Goal: Find specific page/section: Find specific page/section

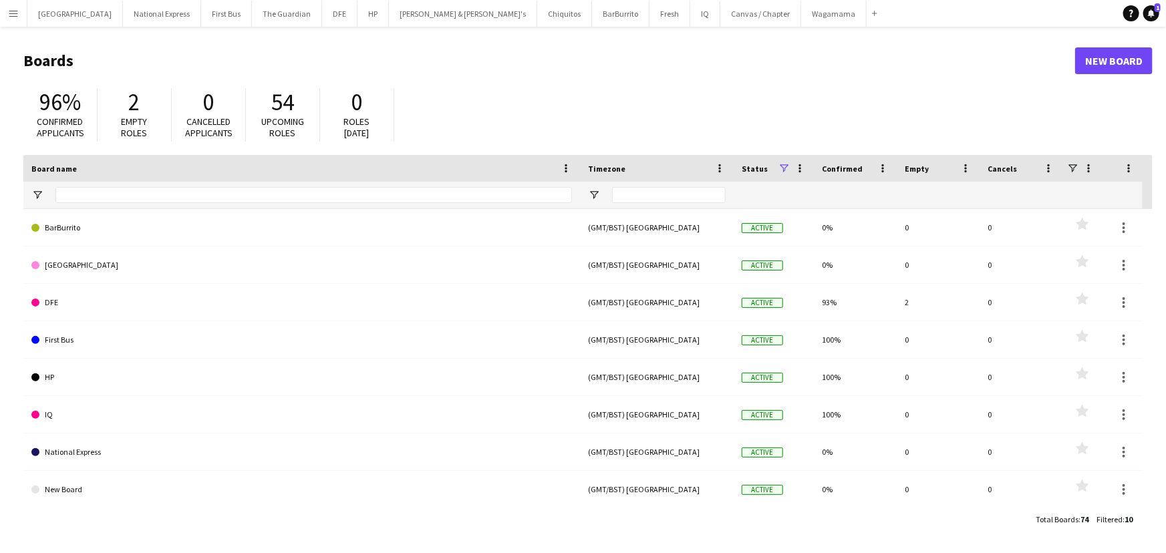
click at [0, 9] on button "Menu" at bounding box center [13, 13] width 27 height 27
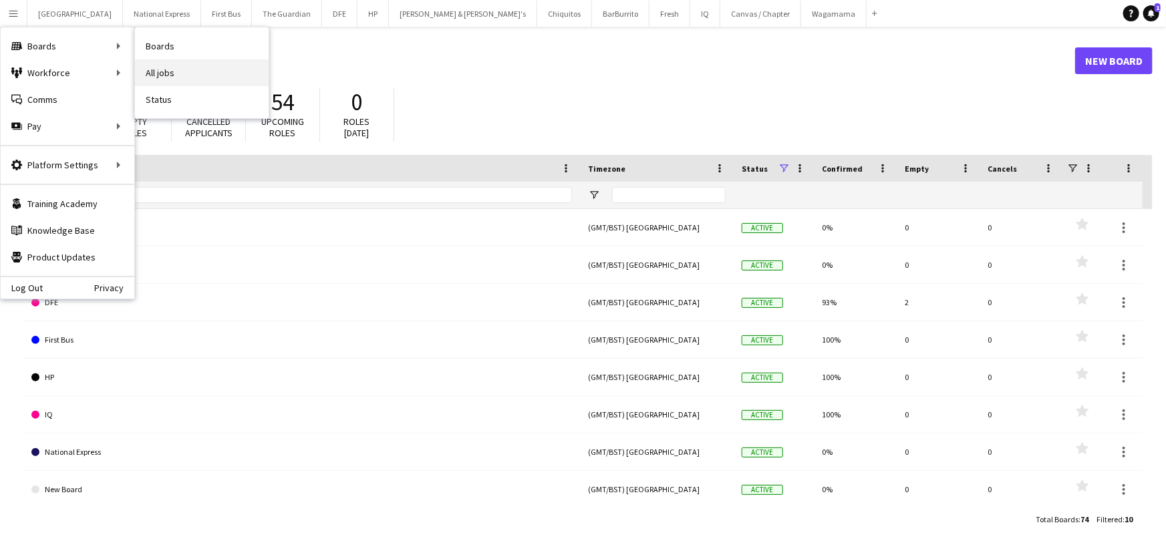
click at [162, 64] on link "All jobs" at bounding box center [202, 72] width 134 height 27
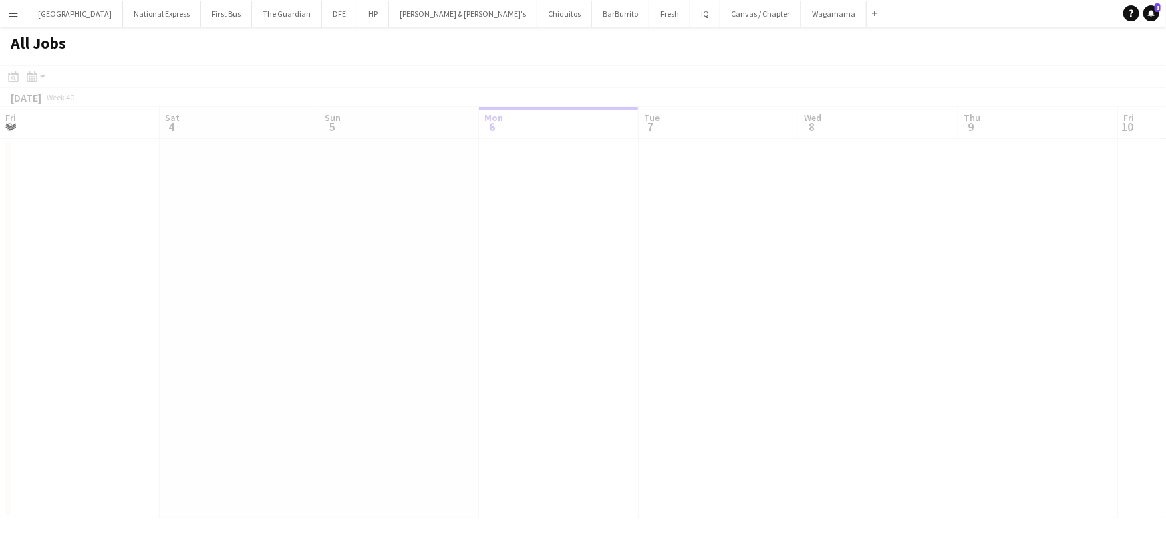
scroll to position [0, 319]
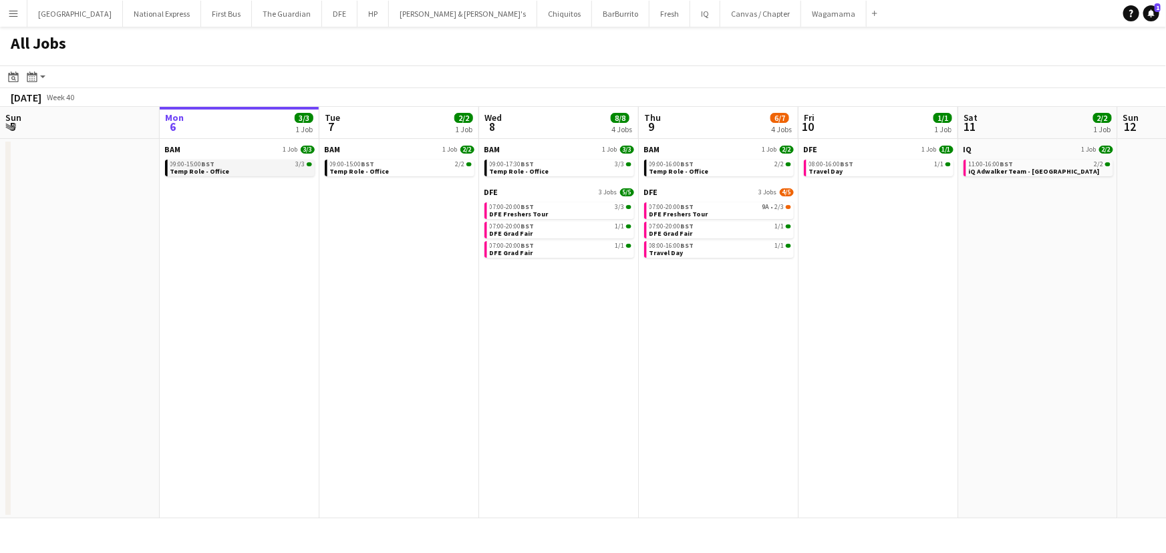
click at [210, 162] on span "BST" at bounding box center [208, 164] width 13 height 9
click at [322, 7] on button "DFE Close" at bounding box center [339, 14] width 35 height 26
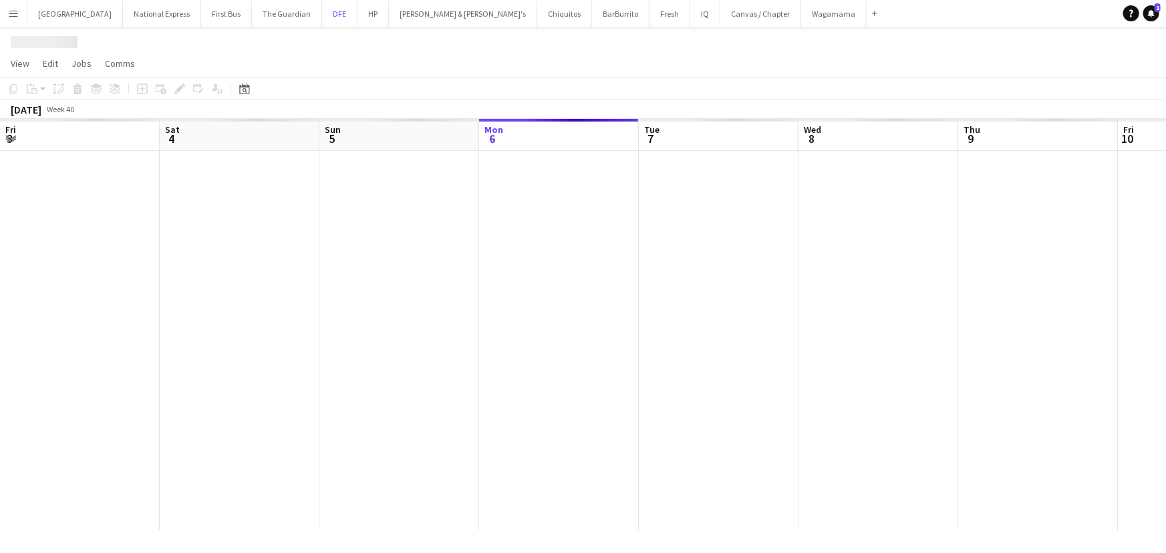
scroll to position [0, 319]
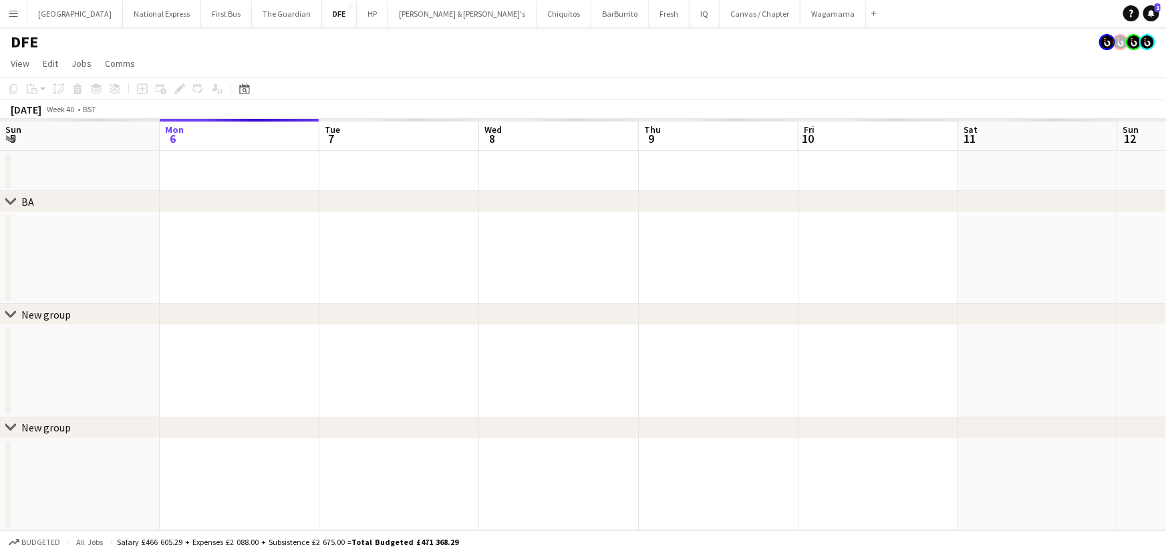
drag, startPoint x: 263, startPoint y: 218, endPoint x: 300, endPoint y: 218, distance: 36.7
click at [259, 218] on div "chevron-right BA chevron-right New group chevron-right New group Fri 3 Sat 4 Su…" at bounding box center [583, 325] width 1166 height 412
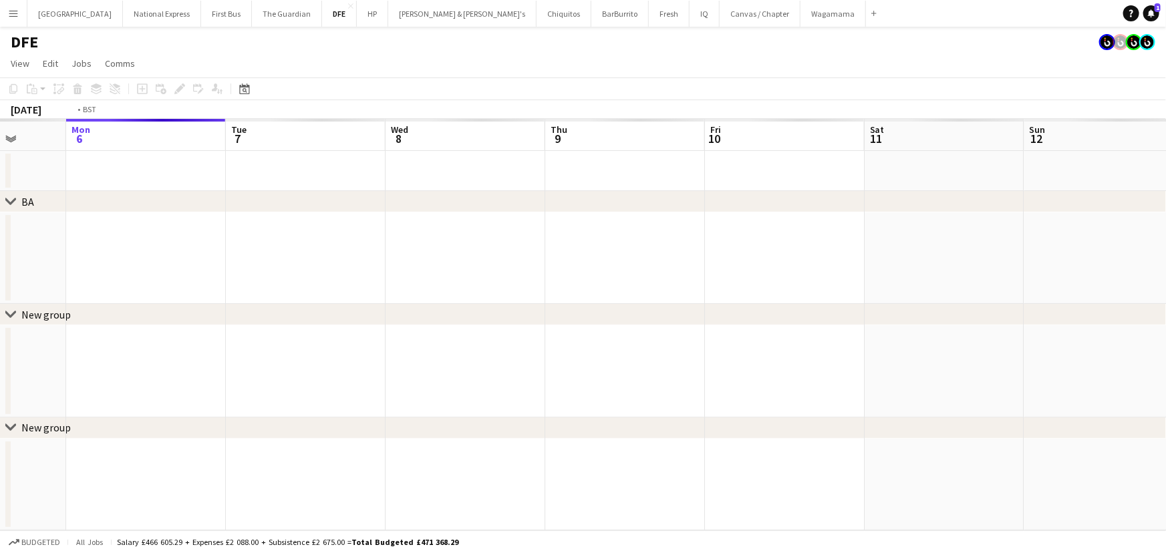
drag, startPoint x: 681, startPoint y: 240, endPoint x: 585, endPoint y: 240, distance: 96.9
click at [585, 240] on app-calendar-viewport "Fri 3 Sat 4 Sun 5 Mon 6 Tue 7 Wed 8 Thu 9 Fri 10 Sat 11 Sun 12 Mon 13 Tue 14 We…" at bounding box center [583, 325] width 1166 height 412
drag, startPoint x: 574, startPoint y: 245, endPoint x: 489, endPoint y: 244, distance: 84.8
click at [490, 244] on app-calendar-viewport "Fri 3 Sat 4 Sun 5 Mon 6 Tue 7 Wed 8 Thu 9 Fri 10 Sat 11 Sun 12 Mon 13 Tue 14 We…" at bounding box center [583, 325] width 1166 height 412
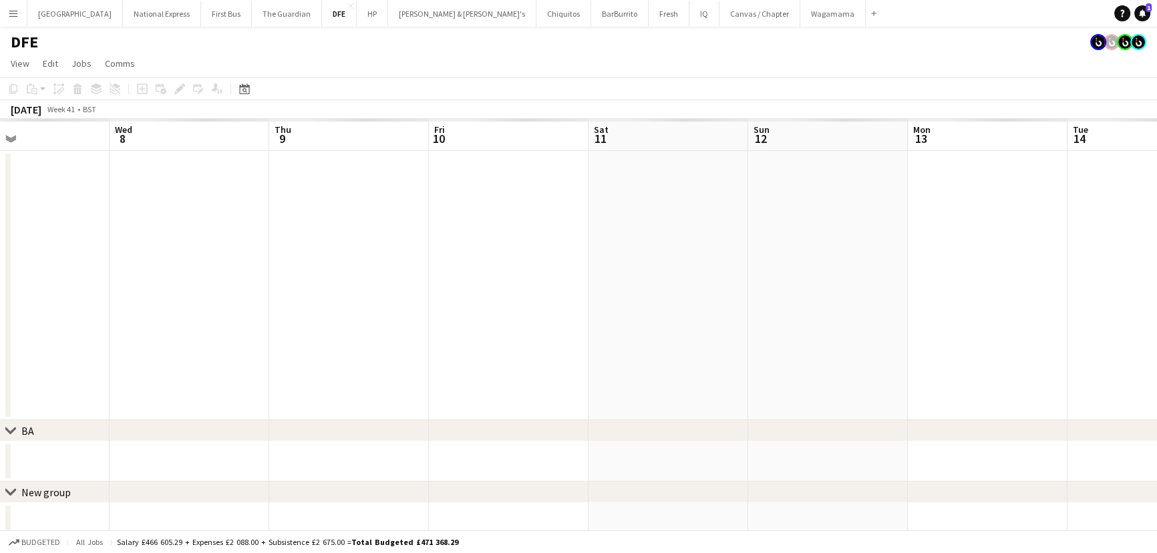
drag, startPoint x: 833, startPoint y: 242, endPoint x: 497, endPoint y: 240, distance: 336.0
click at [500, 241] on app-calendar-viewport "Sun 5 Mon 6 Tue 7 Wed 8 Thu 9 Fri 10 Sat 11 Sun 12 Mon 13 Tue 14 Wed 15 Thu 16 …" at bounding box center [578, 362] width 1157 height 486
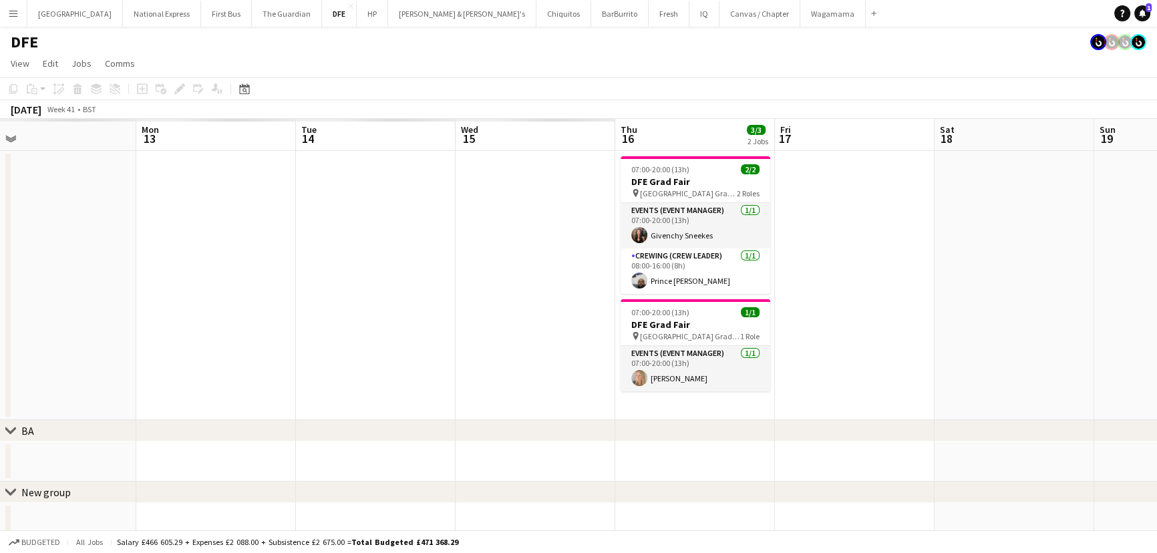
scroll to position [0, 520]
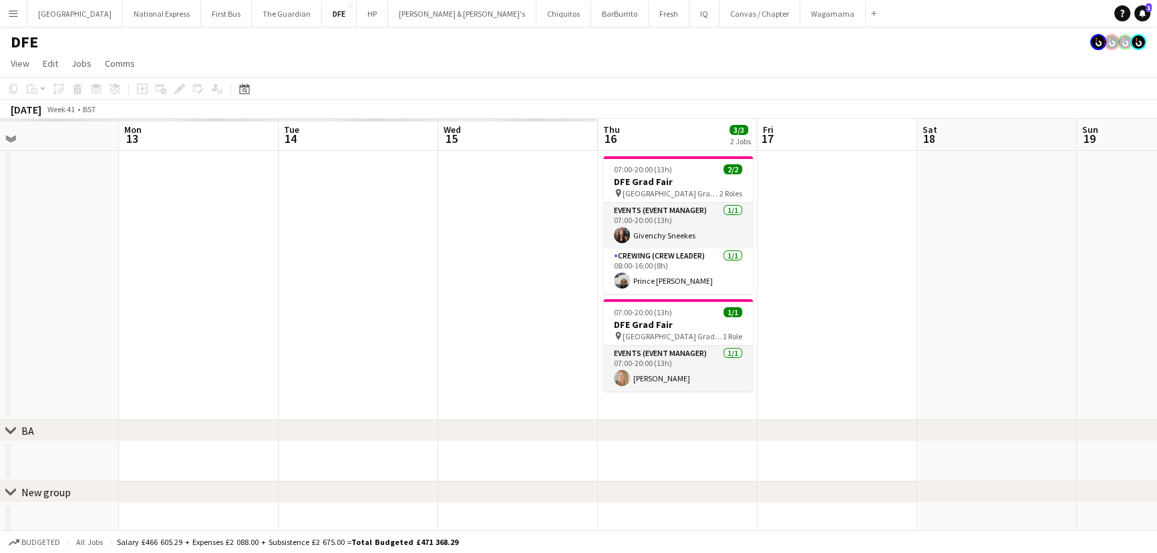
drag, startPoint x: 875, startPoint y: 245, endPoint x: 519, endPoint y: 244, distance: 356.1
click at [519, 244] on app-calendar-viewport "Thu 9 Fri 10 Sat 11 Sun 12 Mon 13 Tue 14 Wed 15 Thu 16 3/3 2 Jobs Fri 17 Sat 18…" at bounding box center [578, 362] width 1157 height 486
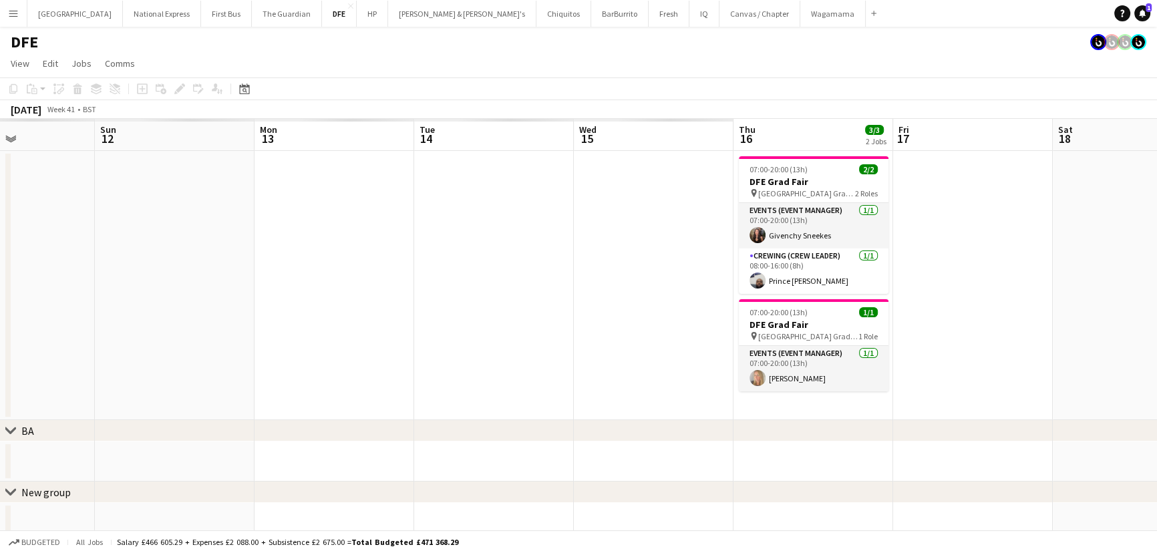
drag, startPoint x: 446, startPoint y: 271, endPoint x: 788, endPoint y: 275, distance: 342.7
click at [788, 275] on app-calendar-viewport "Thu 9 Fri 10 Sat 11 Sun 12 Mon 13 Tue 14 Wed 15 Thu 16 3/3 2 Jobs Fri 17 Sat 18…" at bounding box center [578, 362] width 1157 height 486
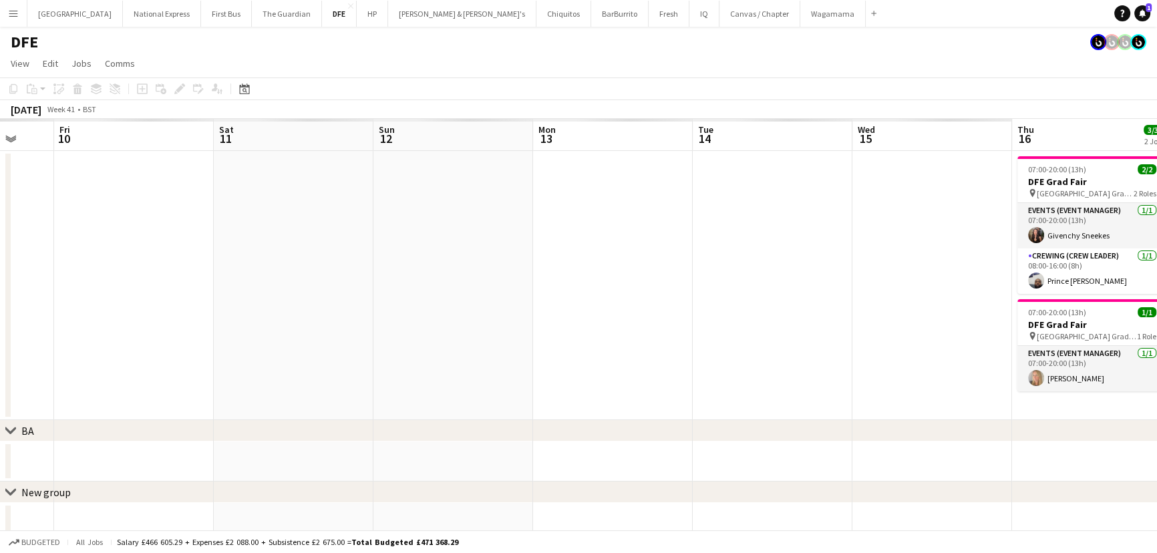
drag, startPoint x: 422, startPoint y: 221, endPoint x: 787, endPoint y: 222, distance: 365.4
click at [831, 222] on app-calendar-viewport "Tue 7 Wed 8 Thu 9 Fri 10 Sat 11 Sun 12 Mon 13 Tue 14 Wed 15 Thu 16 3/3 2 Jobs F…" at bounding box center [578, 362] width 1157 height 486
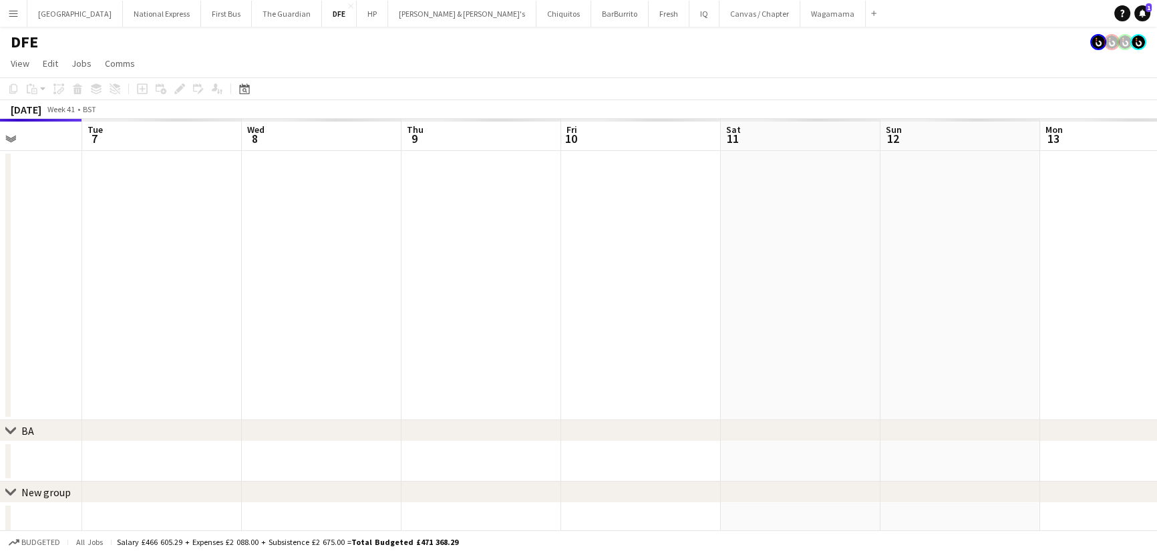
scroll to position [0, 321]
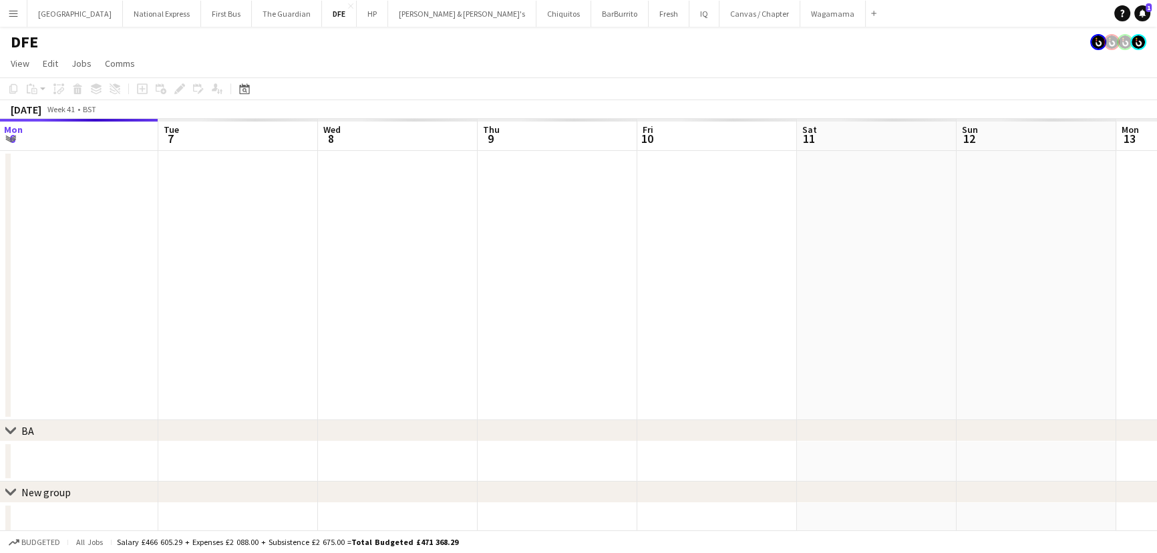
drag, startPoint x: 320, startPoint y: 212, endPoint x: 396, endPoint y: 218, distance: 76.4
click at [396, 218] on app-calendar-viewport "Sat 4 Sun 5 Mon 6 Tue 7 Wed 8 Thu 9 Fri 10 Sat 11 Sun 12 Mon 13 Tue 14 Wed 15 T…" at bounding box center [578, 362] width 1157 height 486
click at [522, 164] on app-date-cell at bounding box center [558, 285] width 160 height 269
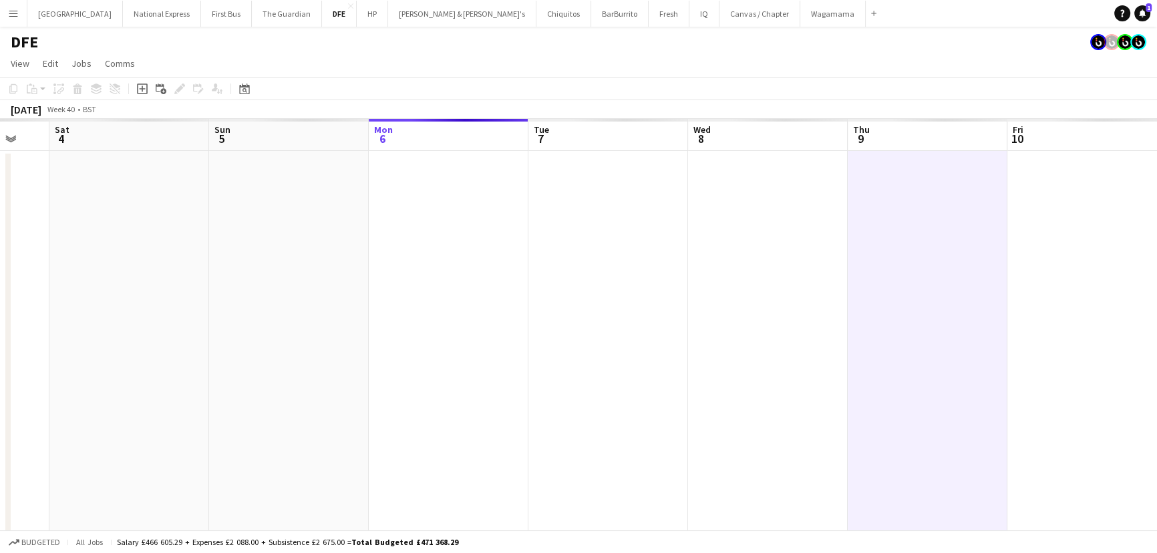
drag, startPoint x: 304, startPoint y: 217, endPoint x: 340, endPoint y: 237, distance: 41.3
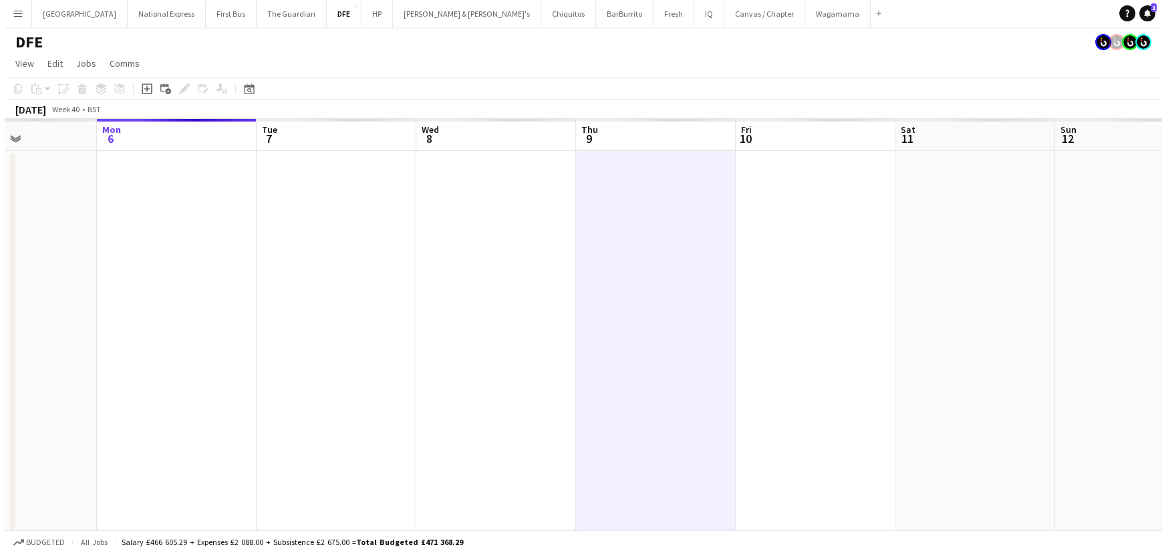
scroll to position [0, 599]
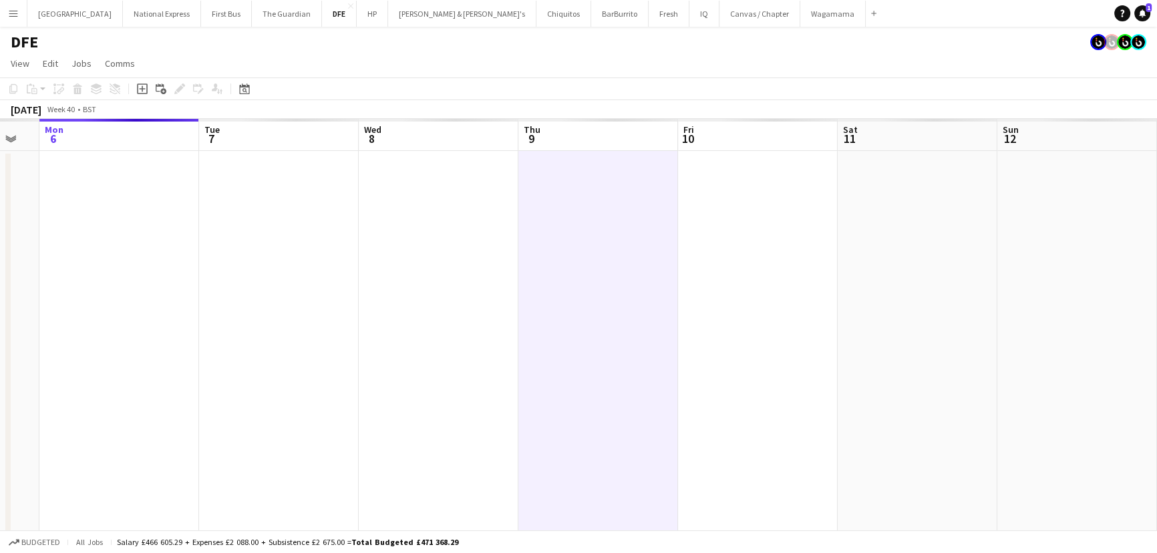
drag, startPoint x: 359, startPoint y: 257, endPoint x: 344, endPoint y: 237, distance: 24.9
click at [322, 13] on button "DFE Close" at bounding box center [339, 14] width 35 height 26
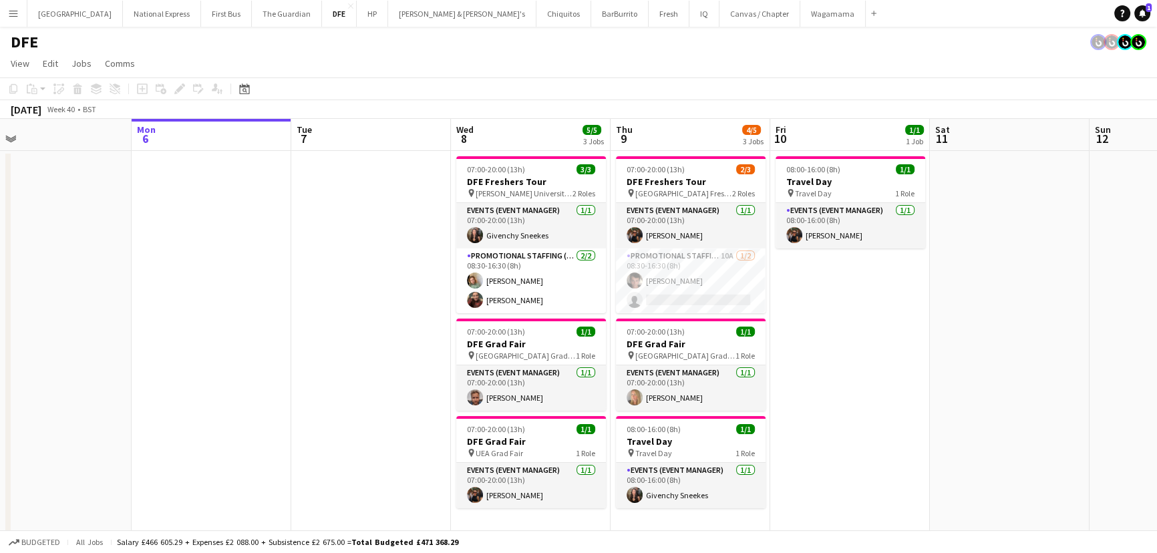
scroll to position [0, 359]
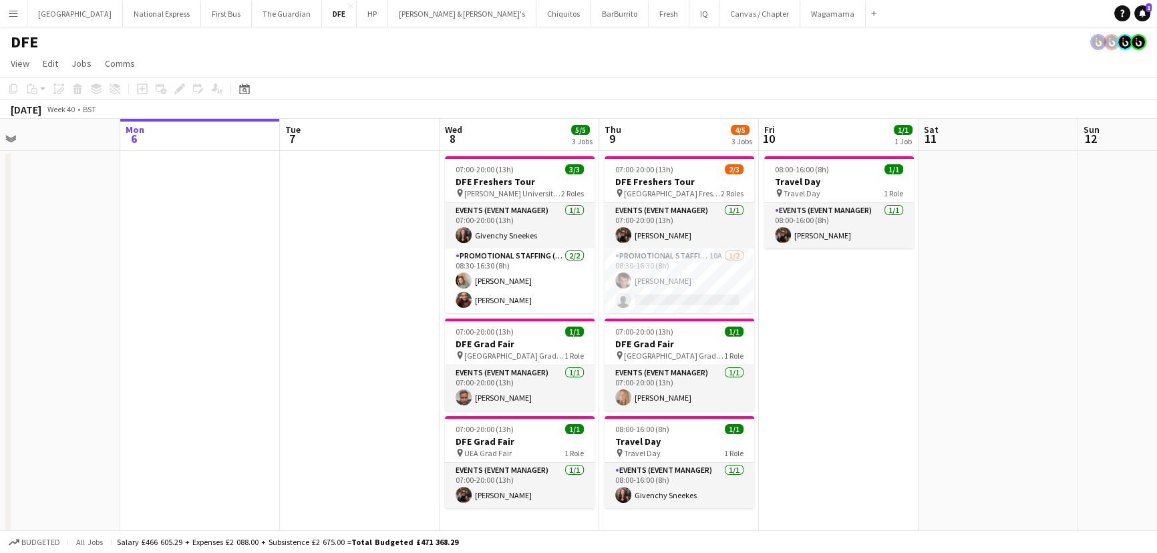
drag, startPoint x: 391, startPoint y: 250, endPoint x: 351, endPoint y: 248, distance: 39.5
click at [351, 248] on app-calendar-viewport "Fri 3 2/2 1 Job Sat 4 3/3 1 Job Sun 5 Mon 6 Tue 7 Wed 8 5/5 3 Jobs Thu 9 4/5 3 …" at bounding box center [578, 460] width 1157 height 683
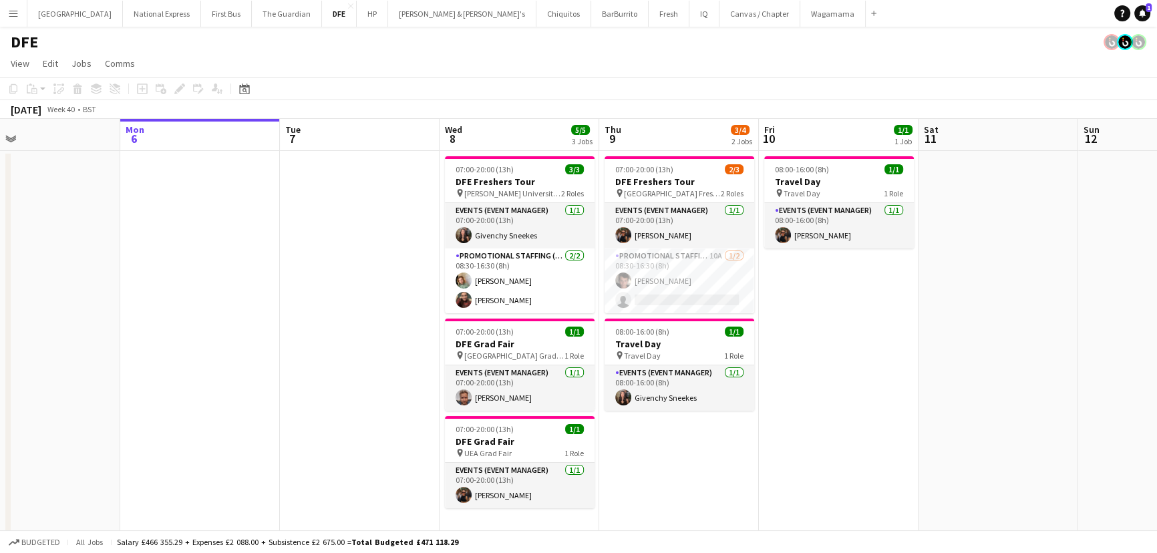
click at [15, 11] on app-icon "Menu" at bounding box center [13, 13] width 11 height 11
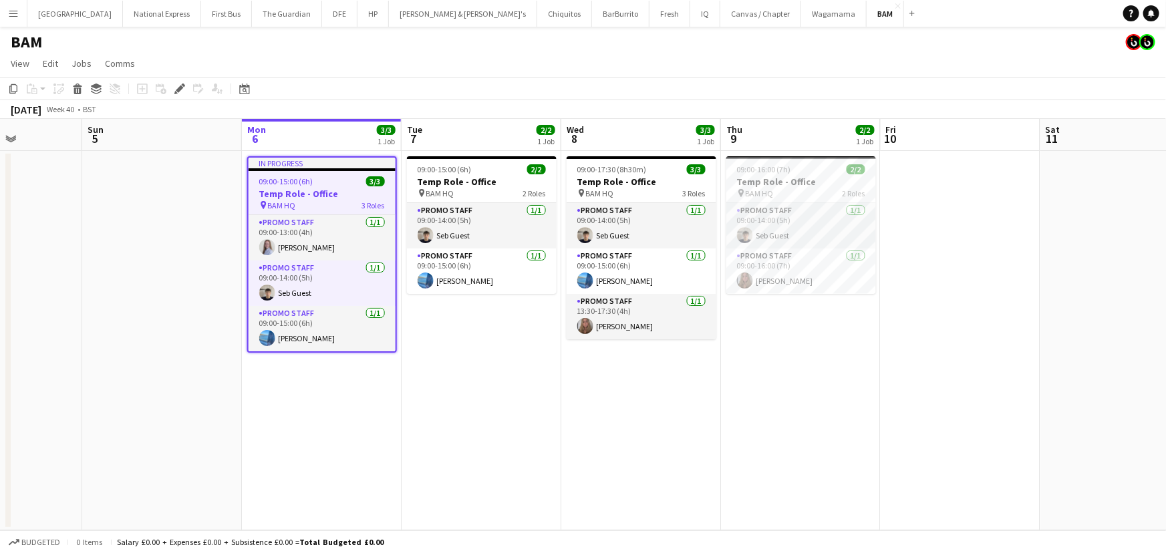
drag, startPoint x: 557, startPoint y: 323, endPoint x: 398, endPoint y: 312, distance: 159.3
click at [414, 313] on app-calendar-viewport "Wed 1 1/1 1 Job Thu 2 1/3 2 Jobs Fri 3 3/4 2 Jobs Sat 4 Sun 5 Mon 6 3/3 1 Job T…" at bounding box center [583, 325] width 1166 height 412
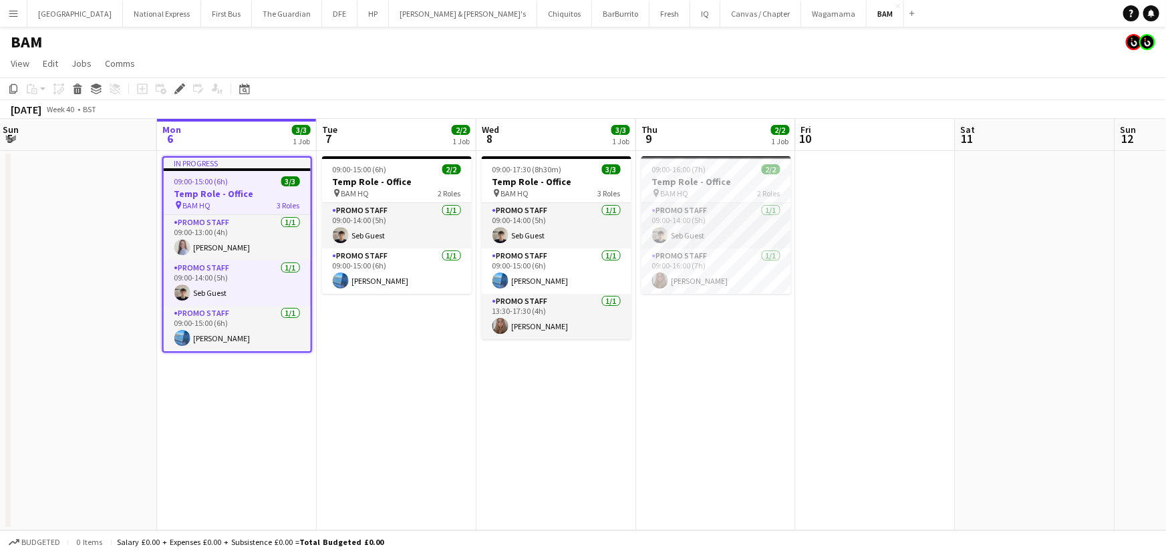
click at [398, 312] on app-calendar-viewport "Wed 1 1/1 1 Job Thu 2 1/3 2 Jobs Fri 3 3/4 2 Jobs Sat 4 Sun 5 Mon 6 3/3 1 Job T…" at bounding box center [583, 325] width 1166 height 412
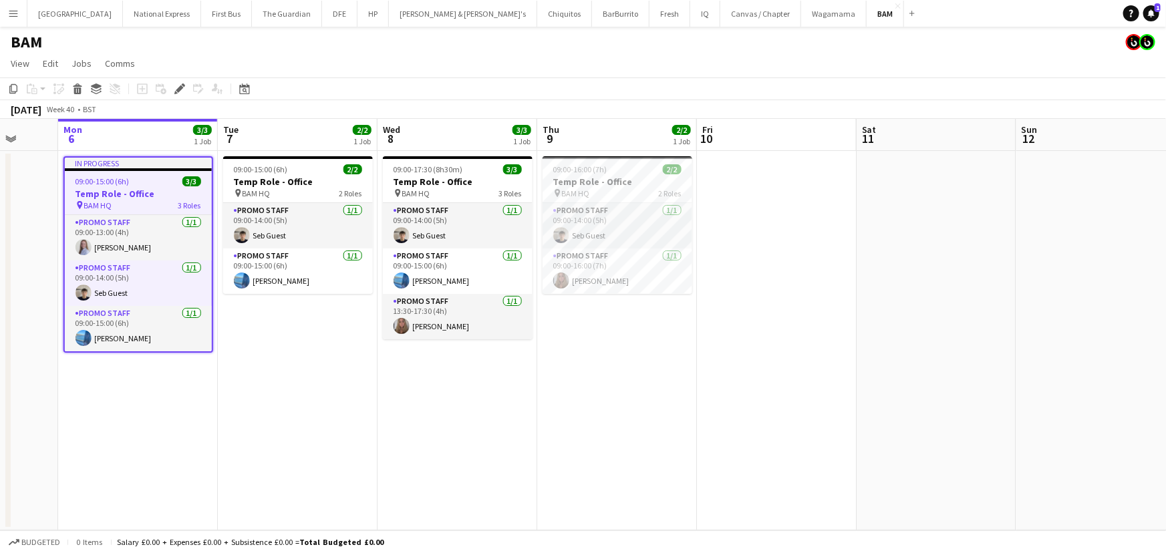
scroll to position [0, 454]
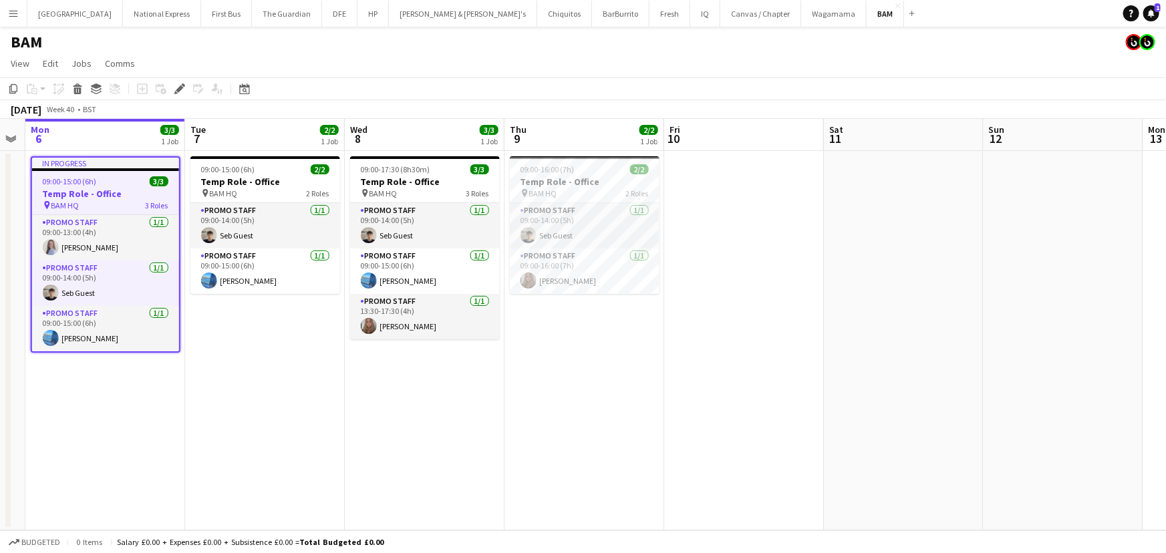
drag, startPoint x: 937, startPoint y: 281, endPoint x: 806, endPoint y: 283, distance: 131.6
click at [806, 283] on app-calendar-viewport "Fri 3 3/4 2 Jobs Sat 4 Sun 5 Mon 6 3/3 1 Job Tue 7 2/2 1 Job Wed 8 3/3 1 Job Th…" at bounding box center [583, 325] width 1166 height 412
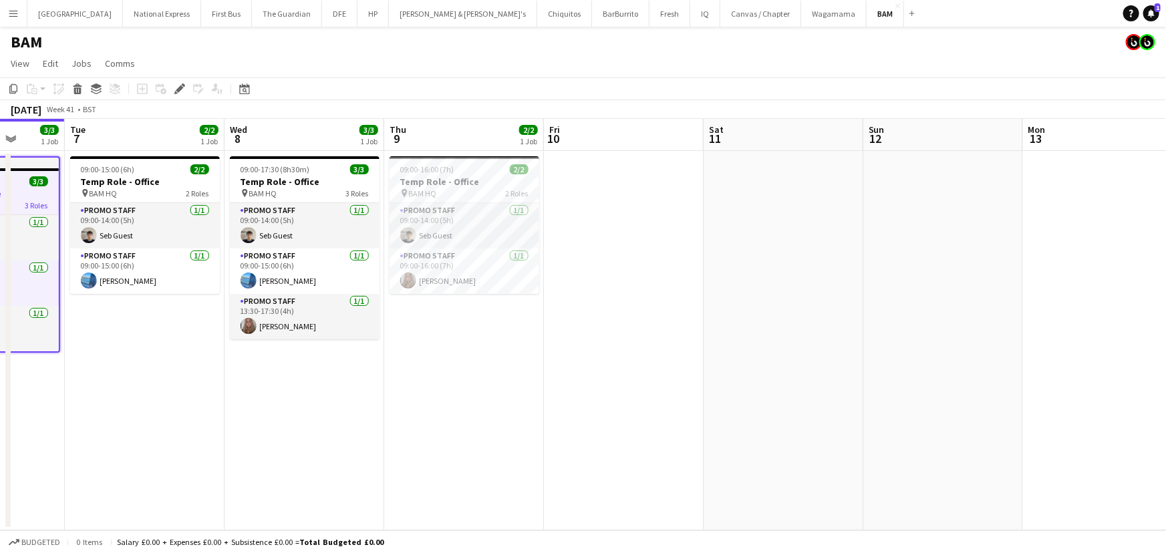
scroll to position [0, 345]
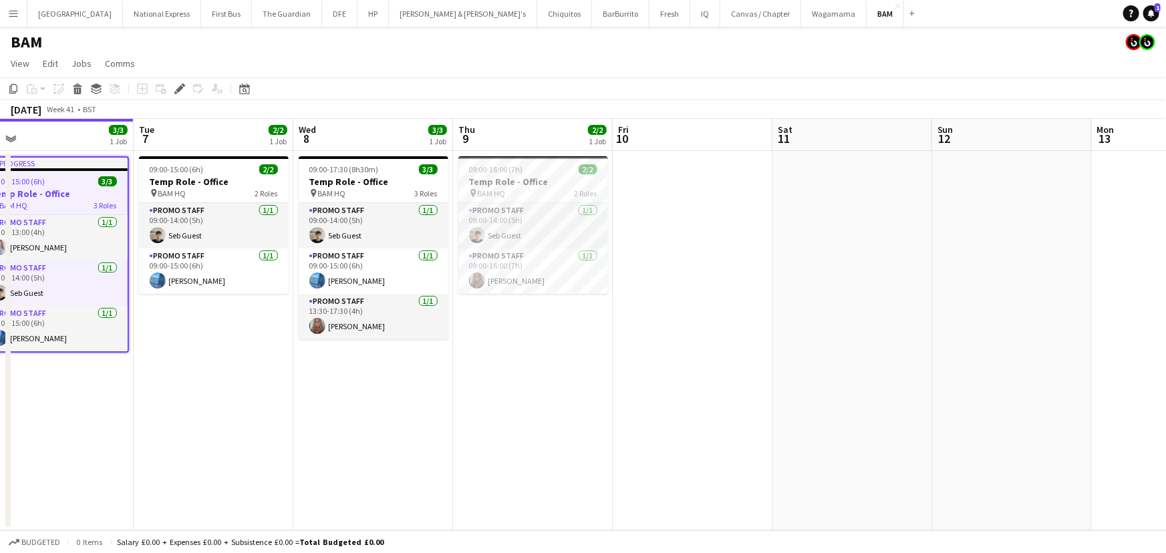
drag, startPoint x: 915, startPoint y: 249, endPoint x: 845, endPoint y: 232, distance: 71.3
click at [863, 241] on app-calendar-viewport "Sat 4 Sun 5 Mon 6 3/3 1 Job Tue 7 2/2 1 Job Wed 8 3/3 1 Job Thu 9 2/2 1 Job Fri…" at bounding box center [583, 325] width 1166 height 412
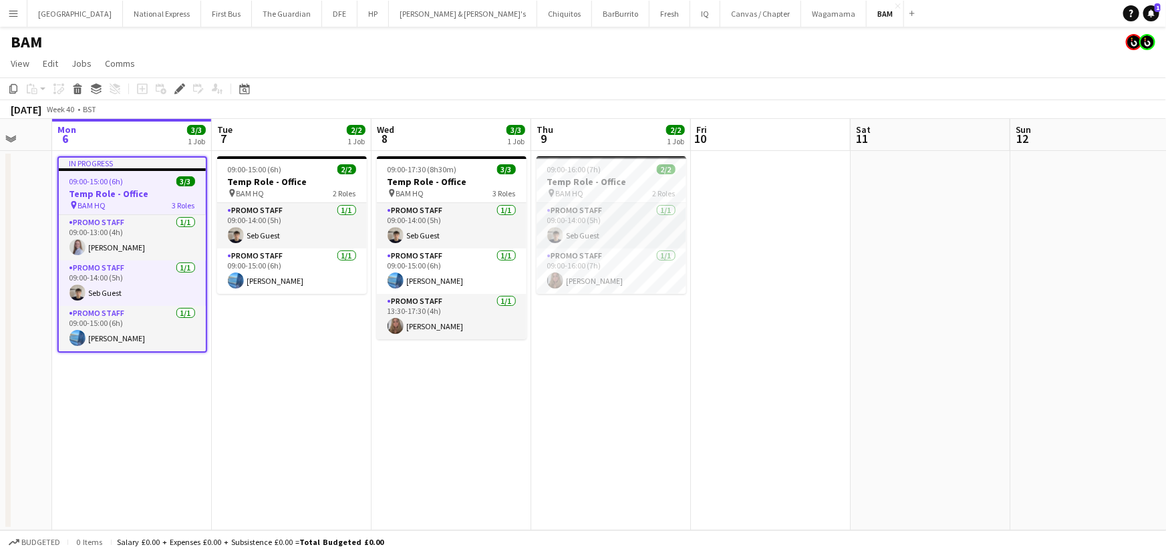
scroll to position [0, 418]
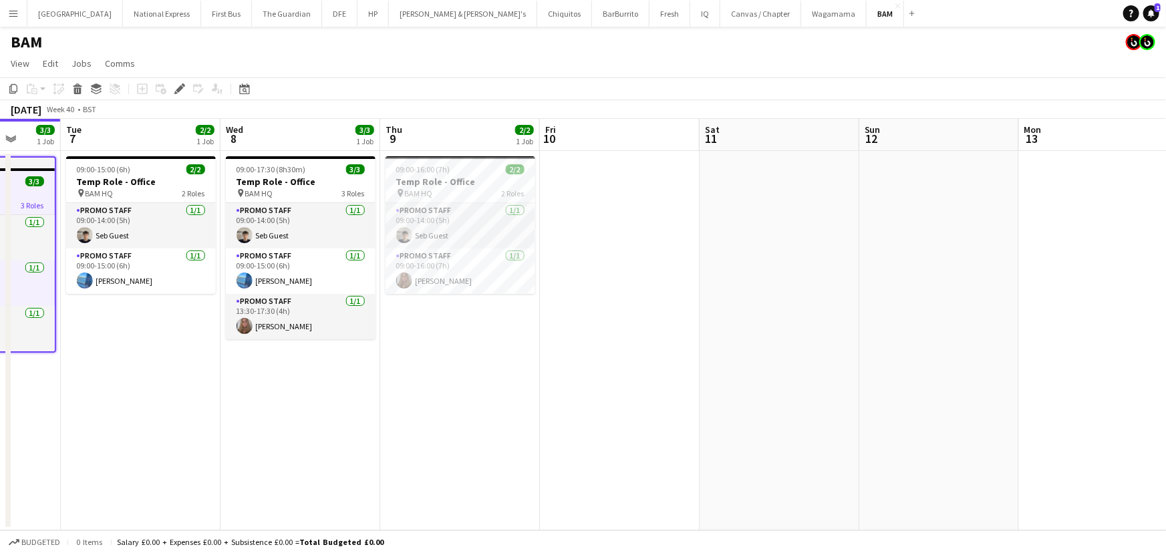
drag, startPoint x: 488, startPoint y: 433, endPoint x: 554, endPoint y: 424, distance: 67.5
click at [554, 424] on app-calendar-viewport "Sat 4 Sun 5 Mon 6 3/3 1 Job Tue 7 2/2 1 Job Wed 8 3/3 1 Job Thu 9 2/2 1 Job Fri…" at bounding box center [583, 325] width 1166 height 412
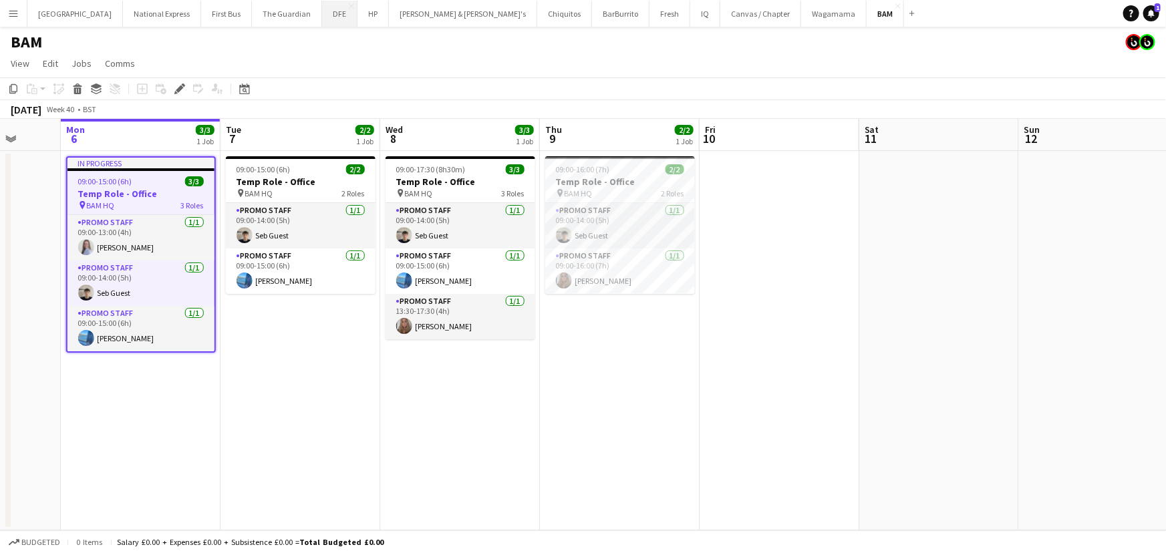
click at [322, 6] on button "DFE Close" at bounding box center [339, 14] width 35 height 26
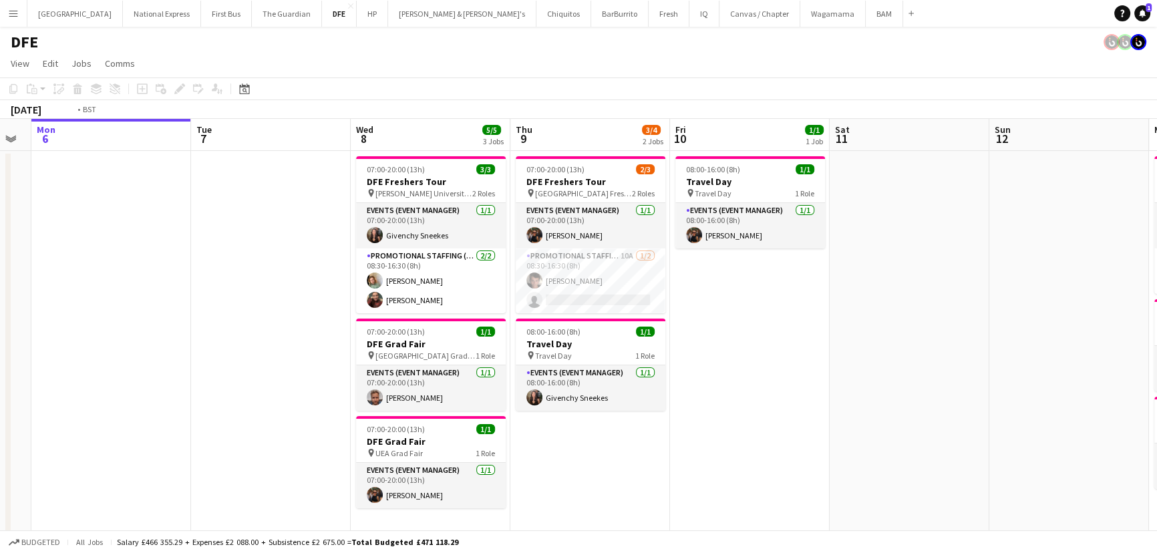
scroll to position [0, 480]
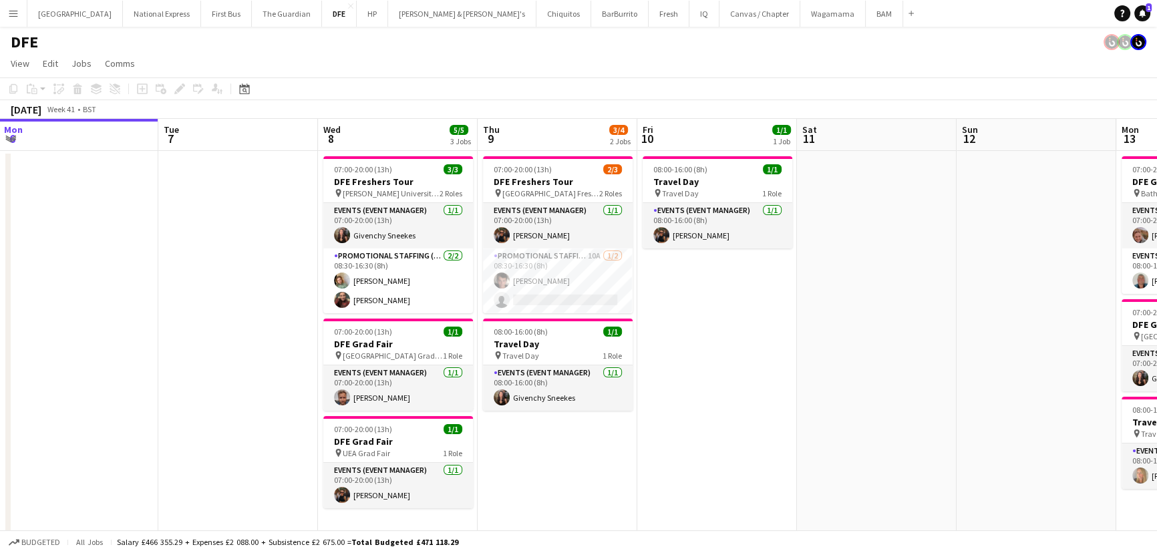
drag, startPoint x: 422, startPoint y: 193, endPoint x: 261, endPoint y: 176, distance: 161.9
click at [261, 176] on app-calendar-viewport "Fri 3 2/2 1 Job Sat 4 3/3 1 Job Sun 5 Mon 6 Tue 7 Wed 8 5/5 3 Jobs Thu 9 3/4 2 …" at bounding box center [578, 460] width 1157 height 683
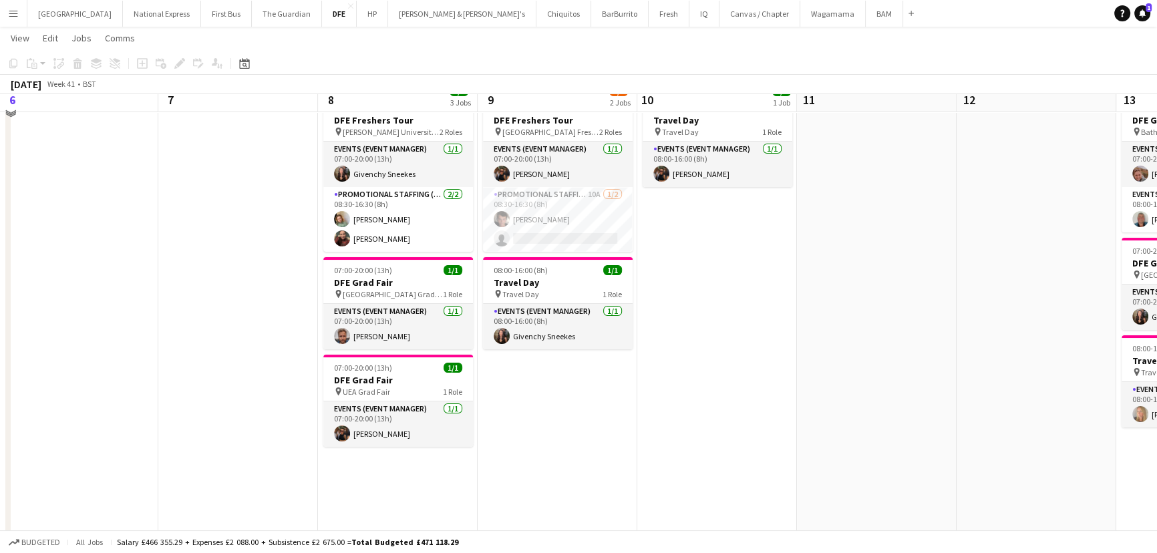
scroll to position [0, 0]
